Goal: Check status: Check status

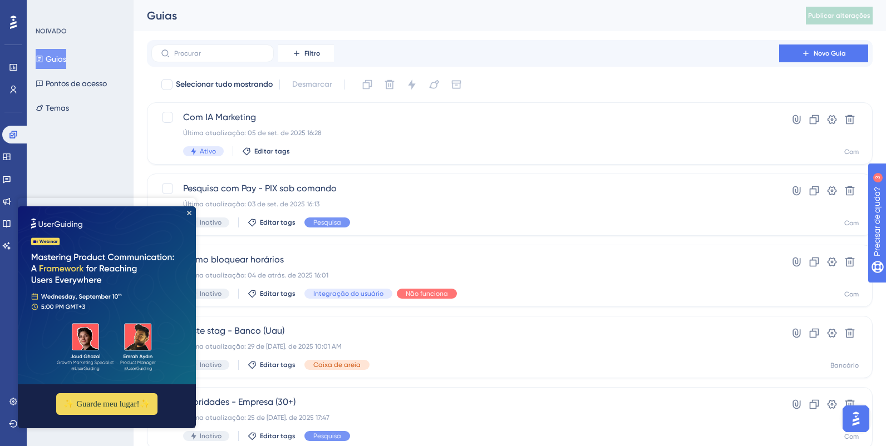
click at [192, 206] on img at bounding box center [107, 295] width 178 height 178
drag, startPoint x: 191, startPoint y: 206, endPoint x: 59, endPoint y: 402, distance: 236.5
click at [191, 211] on icon "Fechar visualização" at bounding box center [189, 213] width 4 height 4
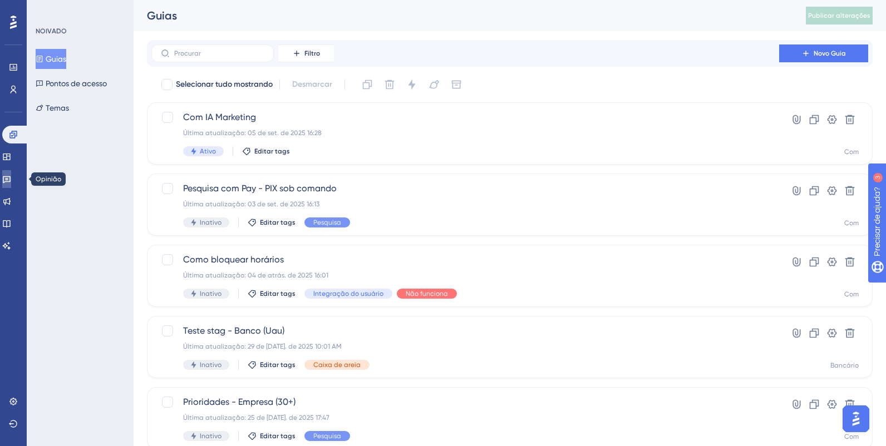
click at [11, 182] on icon at bounding box center [6, 179] width 9 height 9
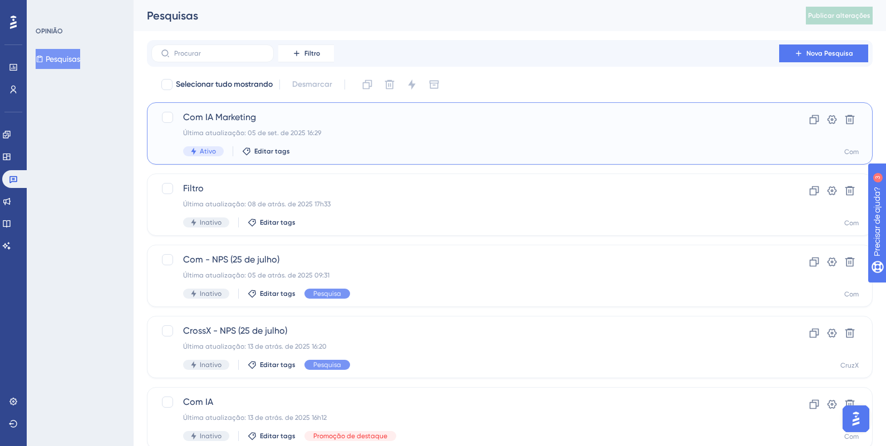
click at [279, 122] on span "Com IA Marketing" at bounding box center [465, 117] width 564 height 13
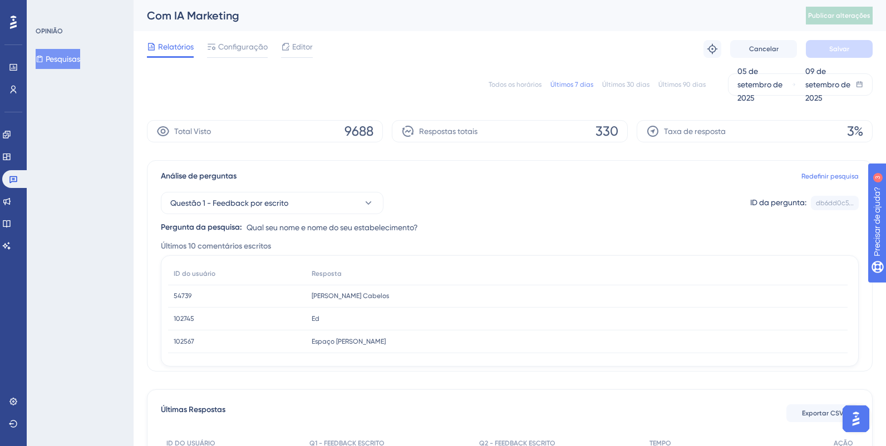
click at [111, 280] on div "OPINIÃO Pesquisas" at bounding box center [80, 223] width 107 height 446
click at [760, 86] on font "05 de setembro de 2025" at bounding box center [759, 85] width 45 height 36
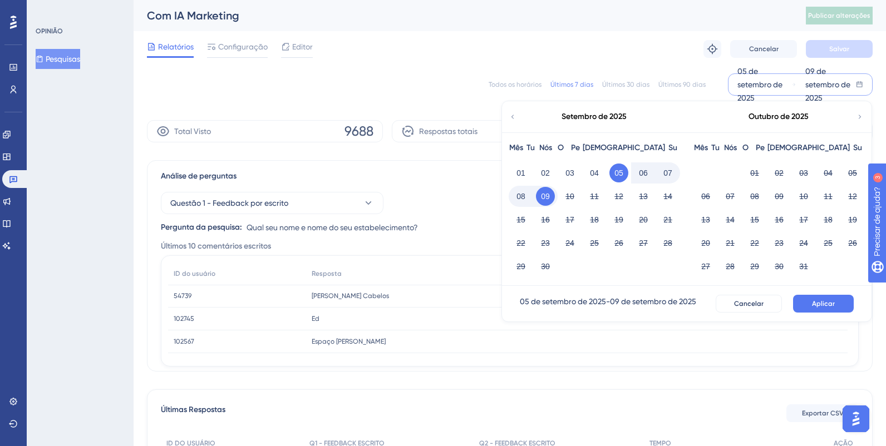
click at [618, 172] on font "05" at bounding box center [618, 173] width 9 height 9
click at [812, 306] on font "Aplicar" at bounding box center [823, 304] width 23 height 8
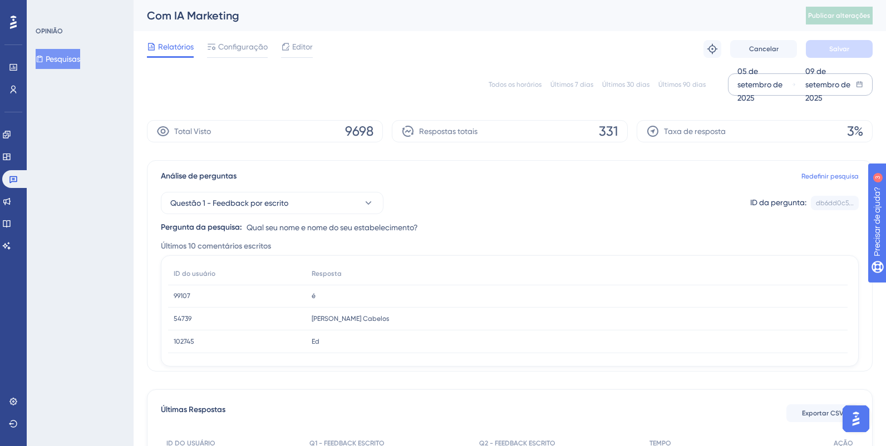
click at [769, 85] on font "05 de setembro de 2025" at bounding box center [759, 85] width 45 height 36
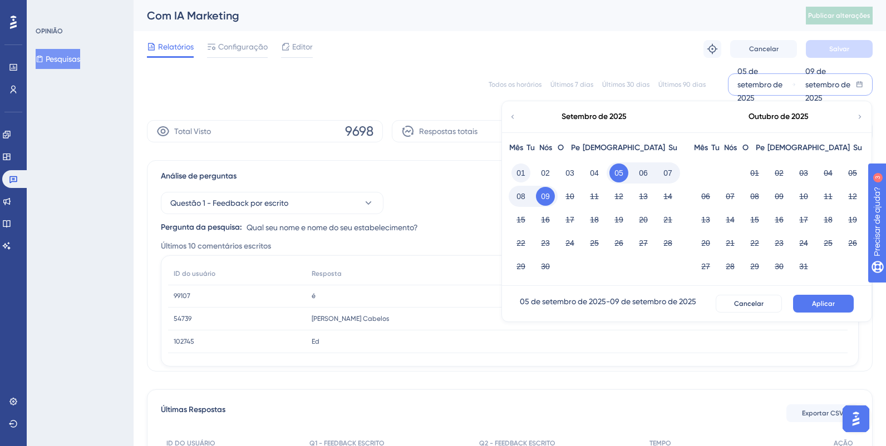
click at [526, 171] on button "01" at bounding box center [520, 173] width 19 height 19
click at [819, 303] on font "Aplicar" at bounding box center [823, 304] width 23 height 8
